Goal: Information Seeking & Learning: Learn about a topic

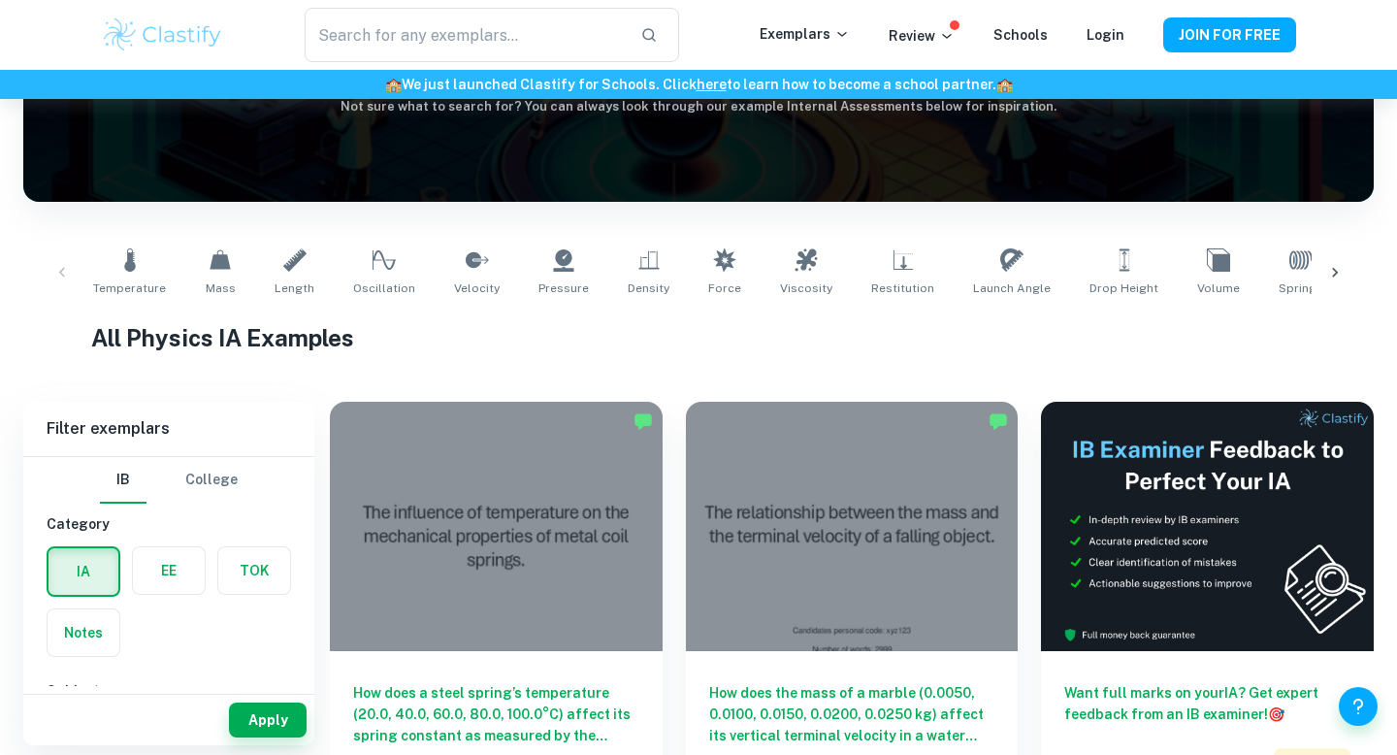
scroll to position [208, 0]
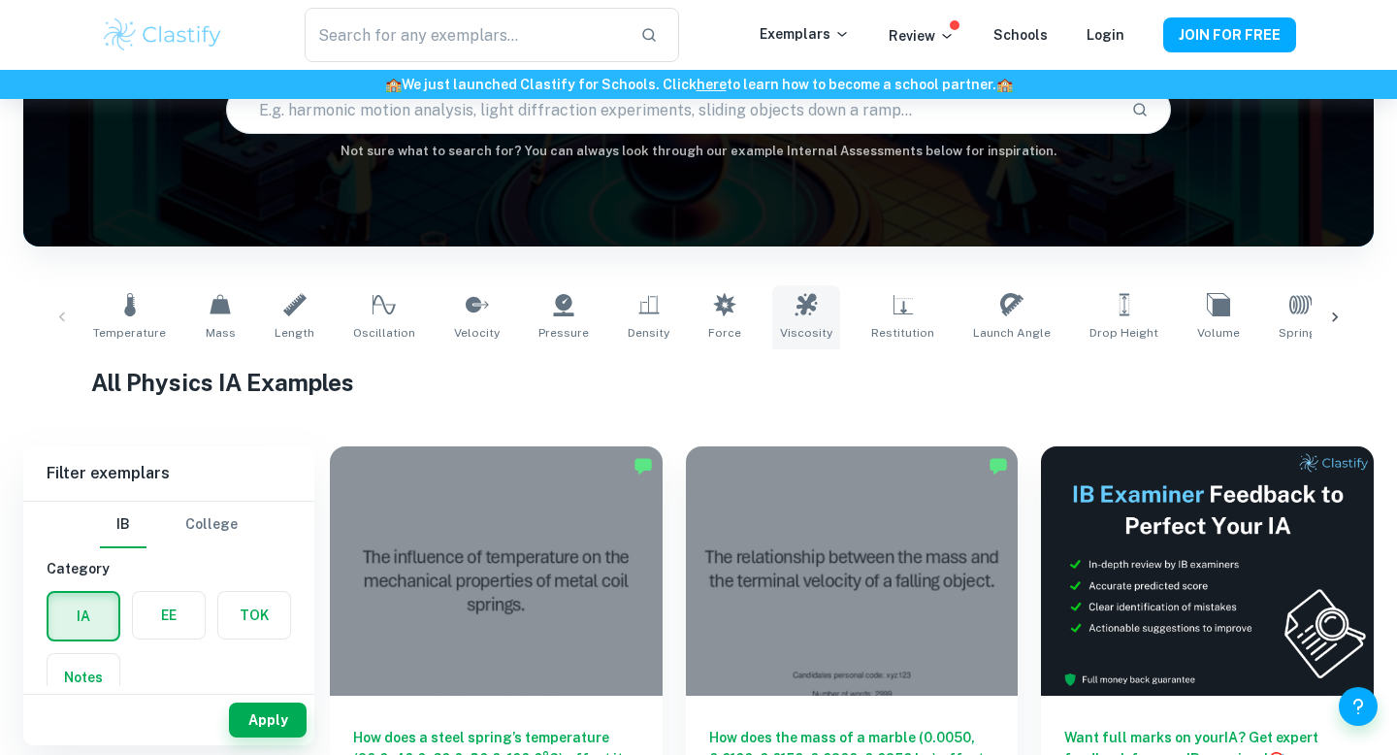
click at [795, 297] on icon at bounding box center [806, 304] width 23 height 23
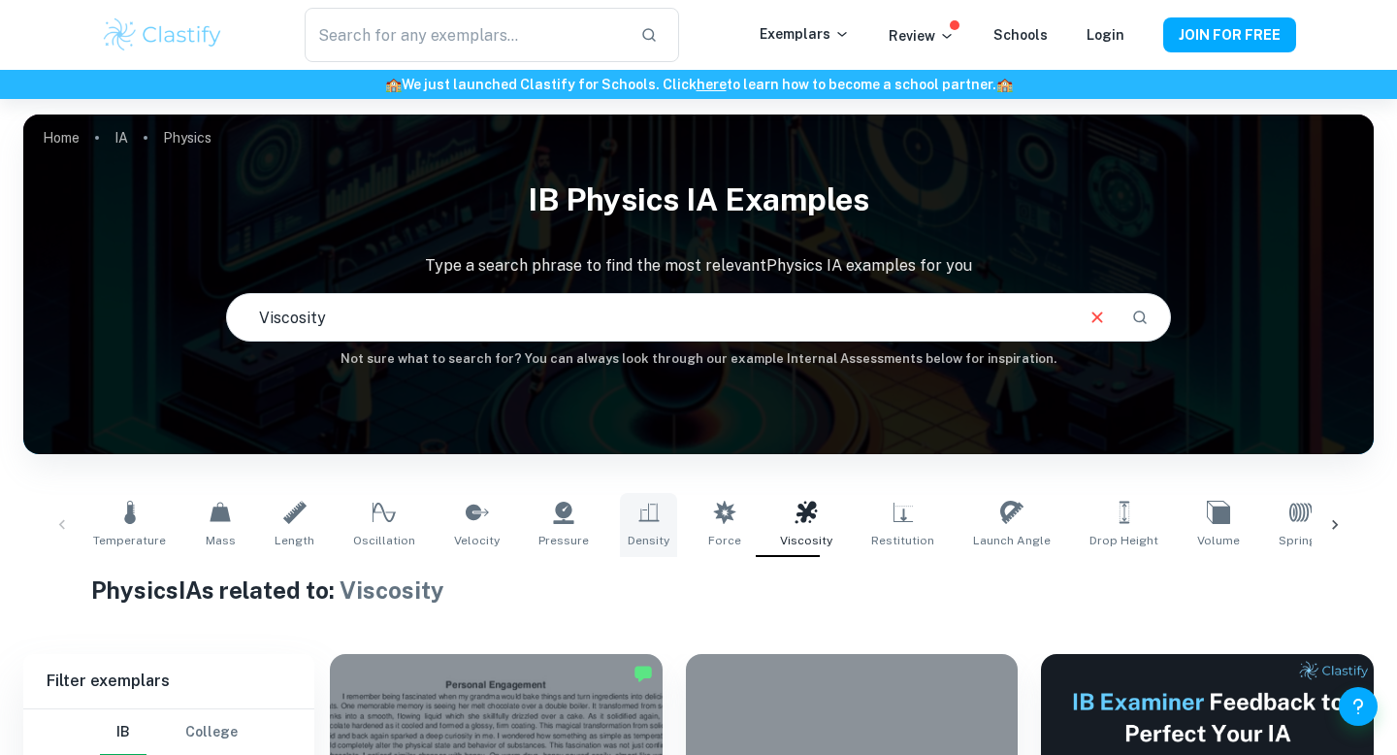
scroll to position [409, 0]
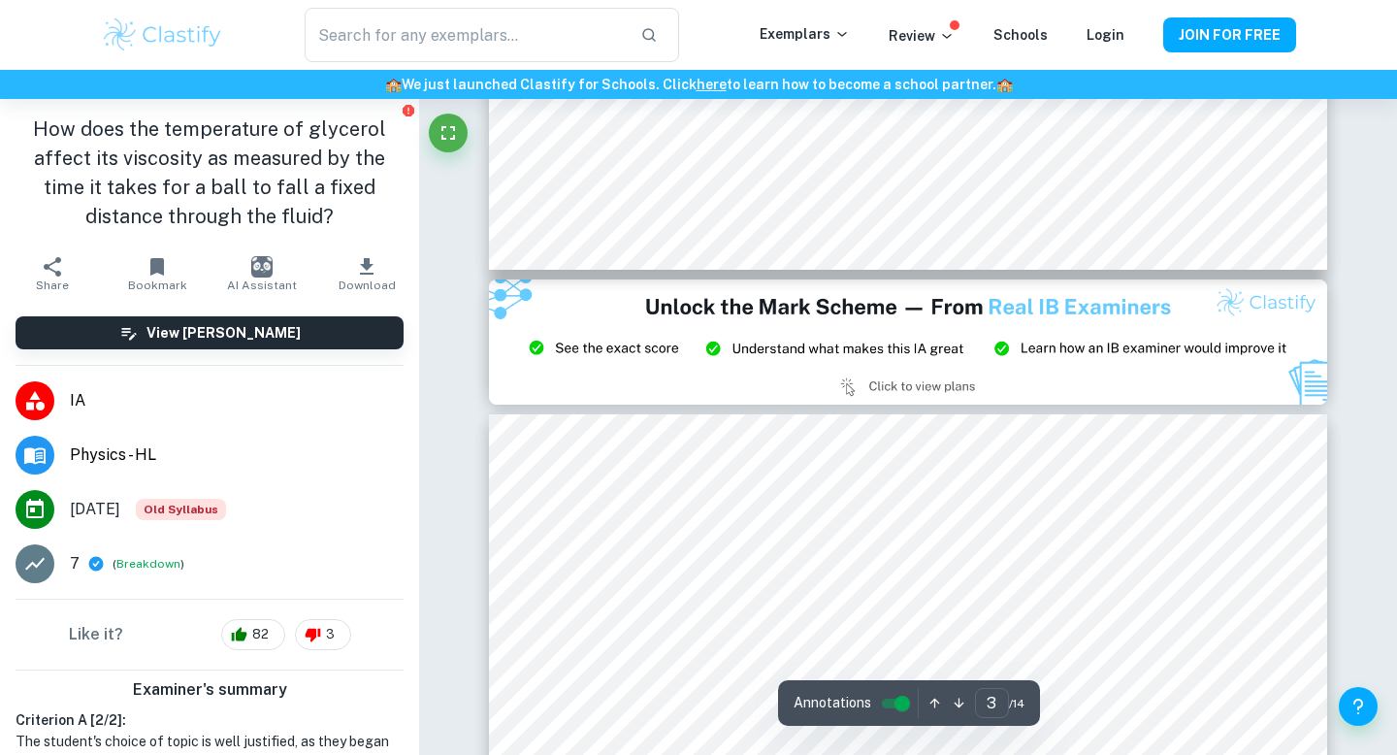
scroll to position [2356, 0]
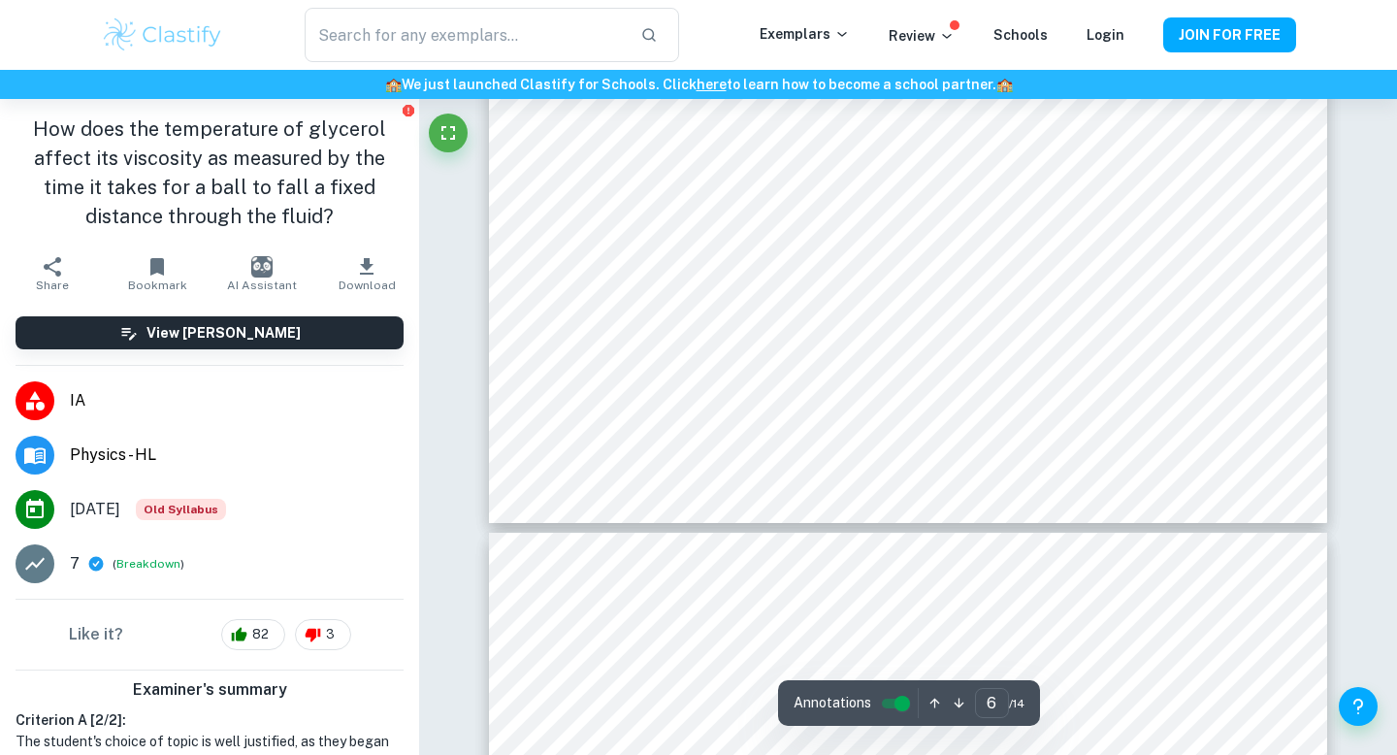
type input "7"
